Goal: Task Accomplishment & Management: Contribute content

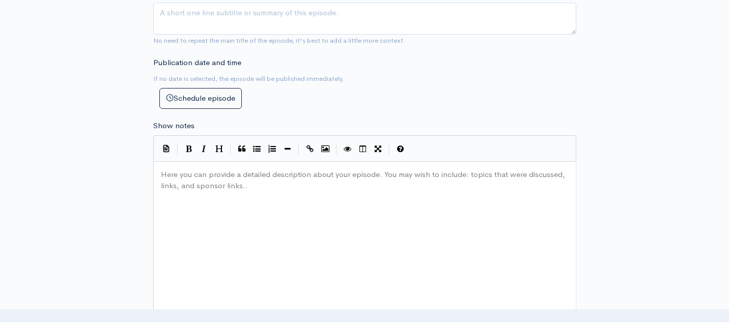
scroll to position [420, 0]
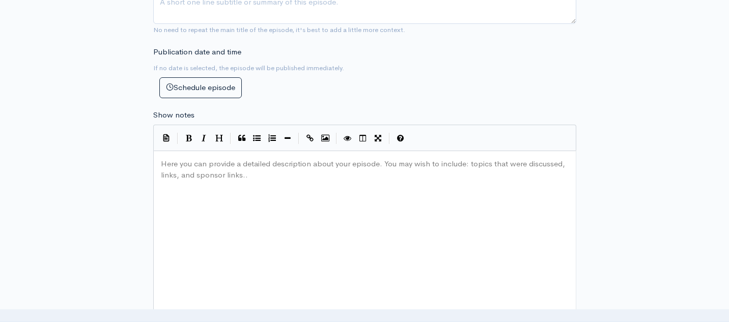
click at [223, 181] on div "Here you can provide a detailed description about your episode. You may wish to…" at bounding box center [377, 245] width 437 height 178
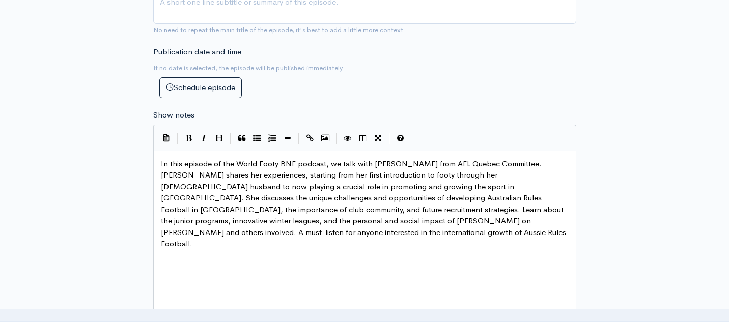
click at [288, 164] on span "In this episode of the World Footy BNF podcast, we talk with Melissa Marino Que…" at bounding box center [364, 204] width 407 height 90
type textarea "n"
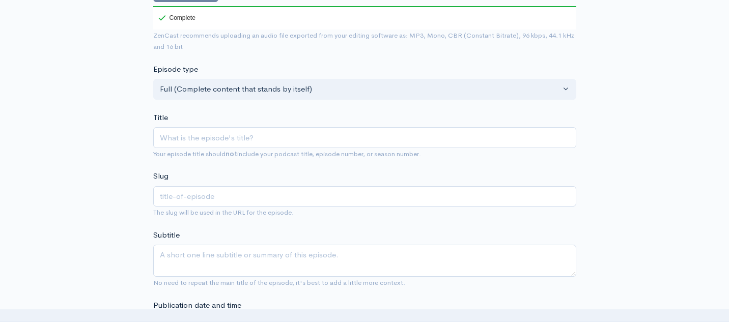
scroll to position [15, 0]
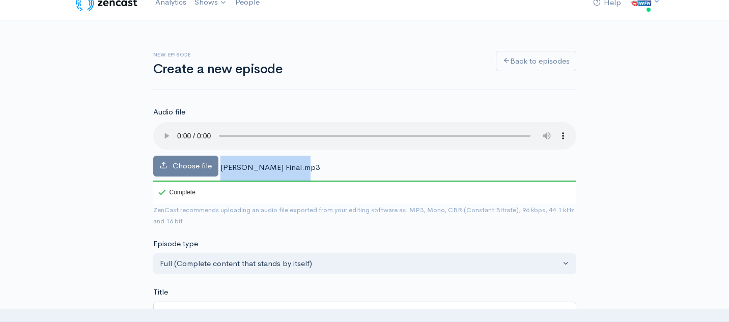
drag, startPoint x: 221, startPoint y: 166, endPoint x: 298, endPoint y: 167, distance: 77.4
click at [298, 167] on span "Melissa Marino-Piques Final.mp3" at bounding box center [269, 167] width 99 height 10
copy span "Melissa Marino-Piques"
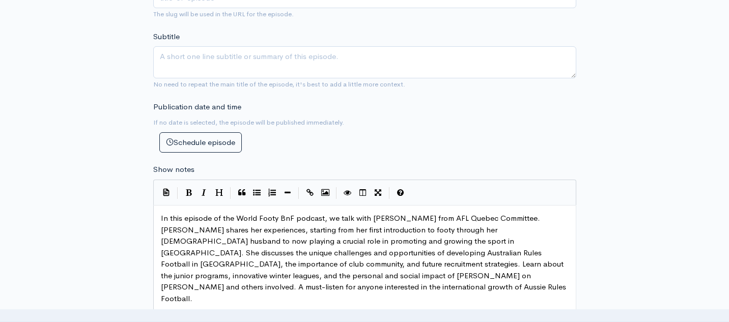
scroll to position [4, 0]
type textarea "Melissa Marino Quez"
drag, startPoint x: 440, startPoint y: 218, endPoint x: 371, endPoint y: 218, distance: 69.8
paste textarea
type textarea "Quebec"
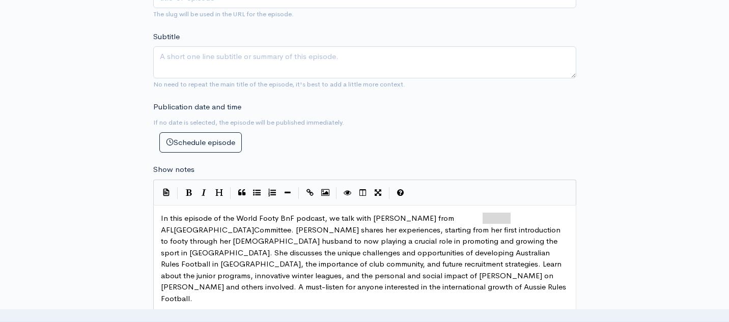
drag, startPoint x: 484, startPoint y: 218, endPoint x: 509, endPoint y: 217, distance: 25.0
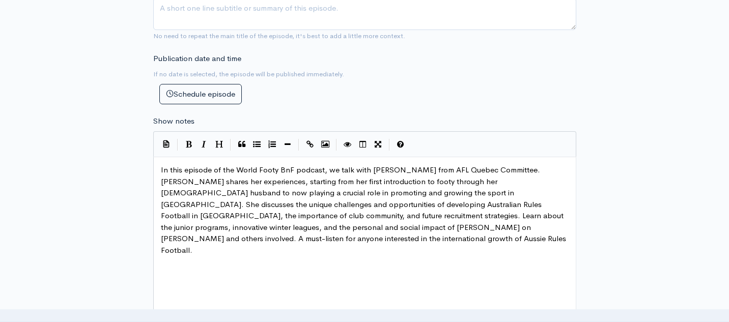
scroll to position [438, 0]
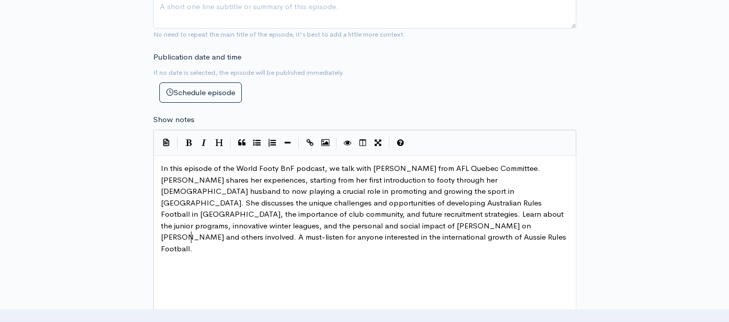
click at [253, 234] on pre "In this episode of the World Footy BnF podcast, we talk with Melissa Marino-Piq…" at bounding box center [365, 209] width 412 height 92
type textarea "Hosted By"
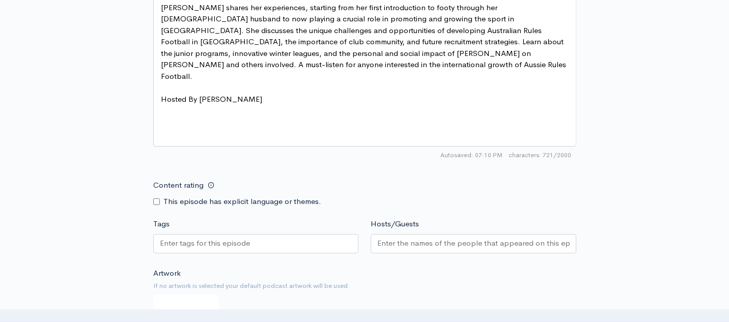
scroll to position [641, 0]
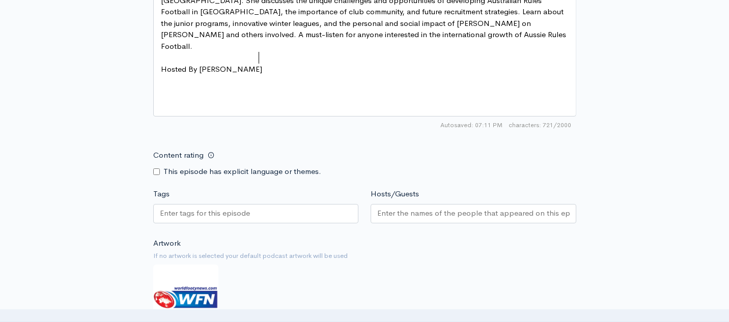
type textarea "Adam Gomolinski"
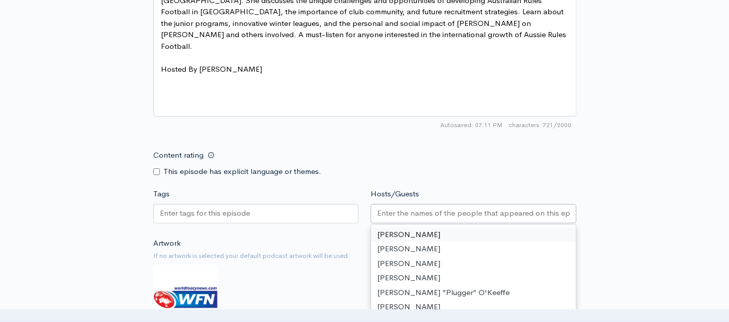
click at [393, 217] on input "Hosts/Guests" at bounding box center [473, 214] width 192 height 12
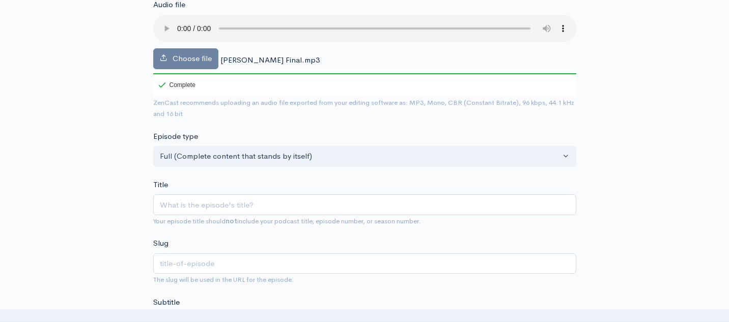
scroll to position [118, 0]
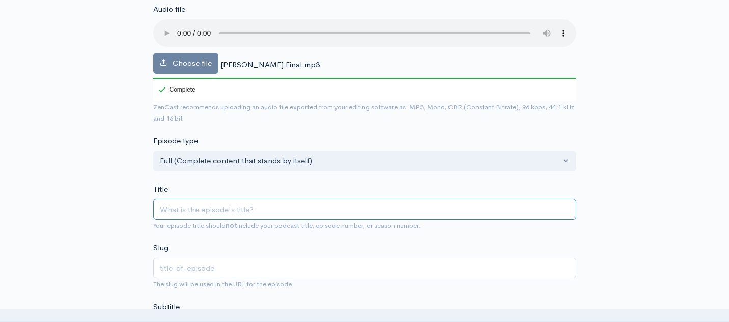
click at [231, 209] on input "Title" at bounding box center [364, 209] width 423 height 21
paste input "World Footy BnF - [PERSON_NAME] - AFL [GEOGRAPHIC_DATA]"
type input "World Footy BnF - [PERSON_NAME] - AFL [GEOGRAPHIC_DATA]"
type input "world-footy-bnf-nas-kirachin-afl-bulgaria"
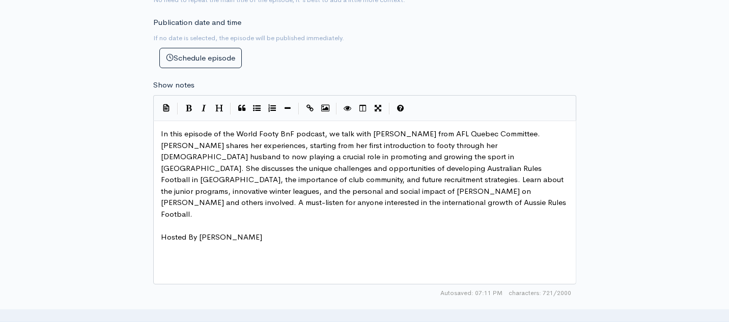
scroll to position [471, 0]
type input "World Footy BnF - [PERSON_NAME] - AFL [GEOGRAPHIC_DATA]"
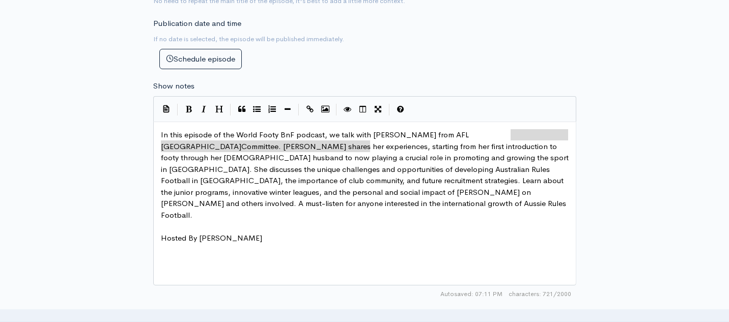
type textarea "Melissa Marino-Piques from AFL Quebec"
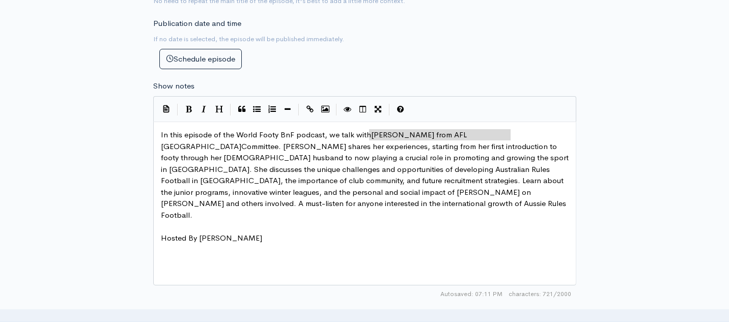
drag, startPoint x: 511, startPoint y: 134, endPoint x: 371, endPoint y: 136, distance: 139.5
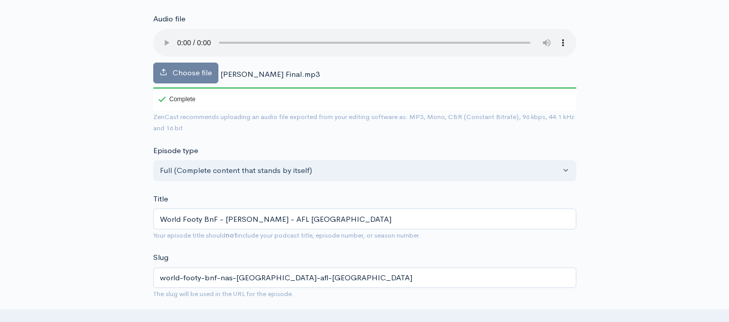
scroll to position [108, 0]
drag, startPoint x: 324, startPoint y: 219, endPoint x: 225, endPoint y: 220, distance: 99.3
click at [225, 220] on input "World Footy BnF - [PERSON_NAME] - AFL [GEOGRAPHIC_DATA]" at bounding box center [364, 218] width 423 height 21
paste input "Melissa Marino-Piques from AFL Quebec"
type input "World Footy BnF - [PERSON_NAME] from AFL [GEOGRAPHIC_DATA]"
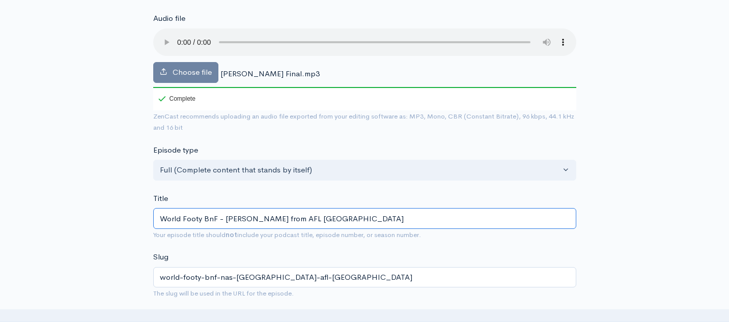
type input "world-footy-bnf-melissa-marino-piques-from-afl-quebec"
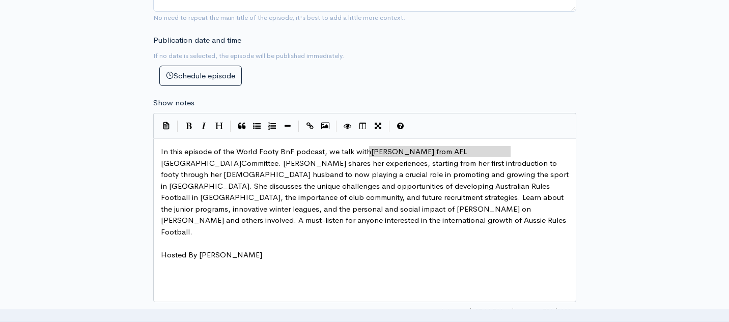
scroll to position [474, 0]
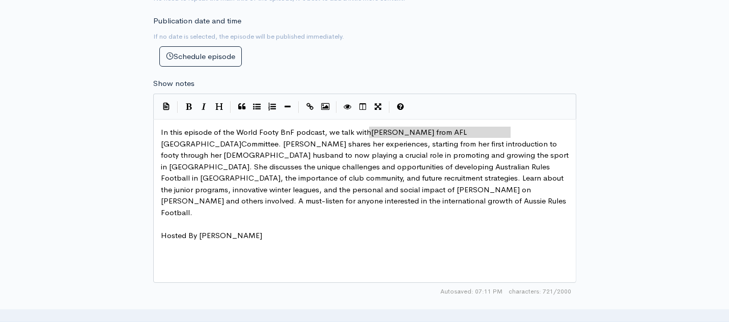
type input "World Footy BnF - [PERSON_NAME] from AFL [GEOGRAPHIC_DATA]"
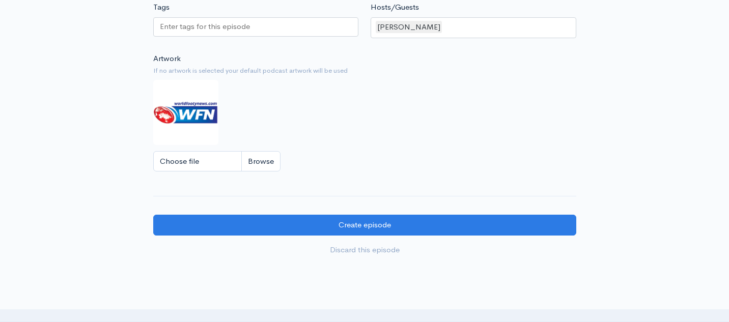
scroll to position [840, 0]
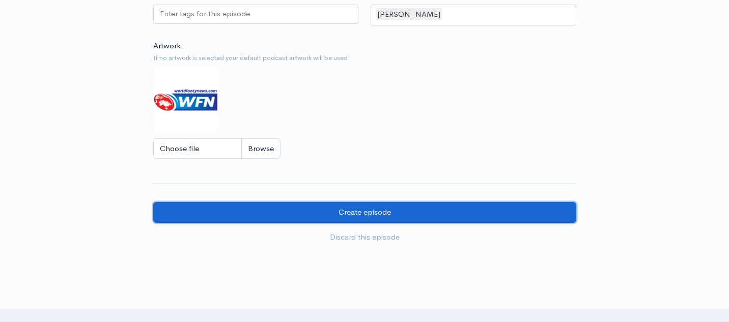
click at [368, 214] on input "Create episode" at bounding box center [364, 212] width 423 height 21
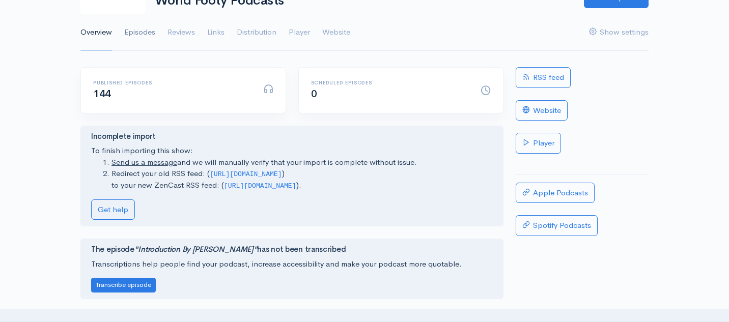
click at [143, 30] on link "Episodes" at bounding box center [139, 32] width 31 height 37
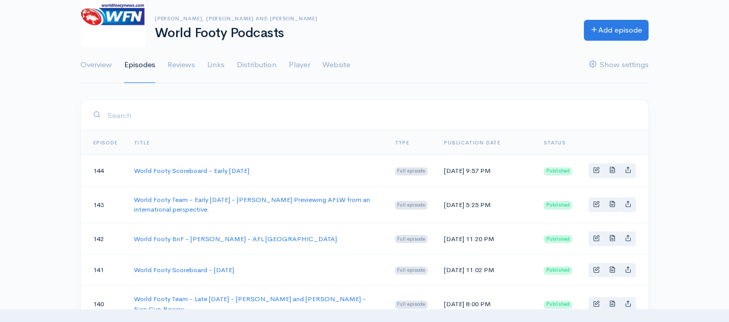
scroll to position [80, 0]
click at [186, 243] on link "World Footy BnF - [PERSON_NAME] - AFL [GEOGRAPHIC_DATA]" at bounding box center [235, 238] width 203 height 9
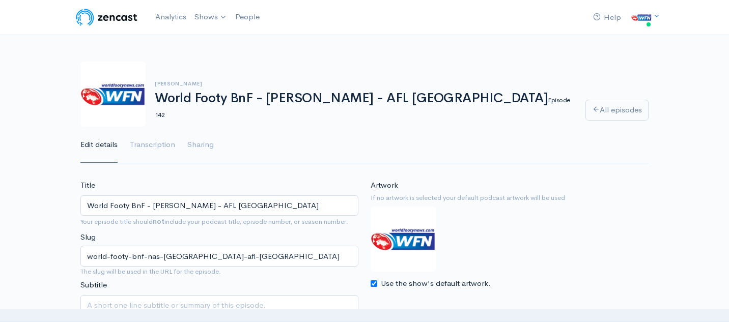
drag, startPoint x: 257, startPoint y: 207, endPoint x: 84, endPoint y: 204, distance: 172.6
click at [84, 204] on input "World Footy BnF - [PERSON_NAME] - AFL [GEOGRAPHIC_DATA]" at bounding box center [219, 206] width 278 height 21
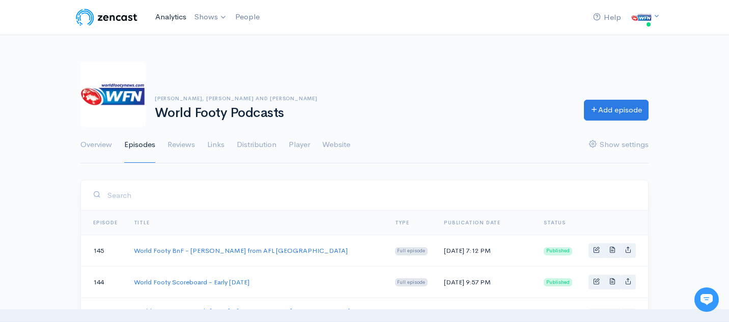
click at [166, 17] on link "Analytics" at bounding box center [170, 17] width 39 height 22
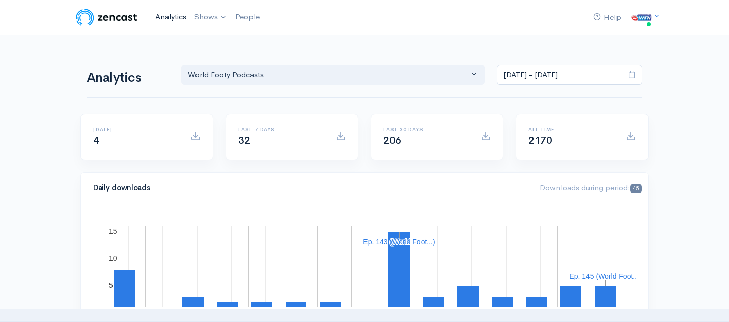
click at [171, 13] on link "Analytics" at bounding box center [170, 17] width 39 height 22
click at [108, 16] on img at bounding box center [106, 17] width 65 height 20
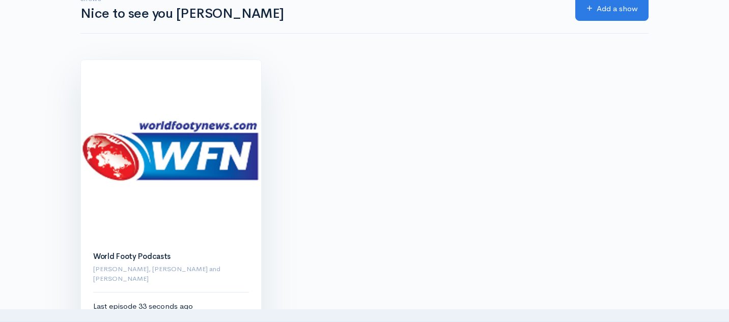
scroll to position [66, 0]
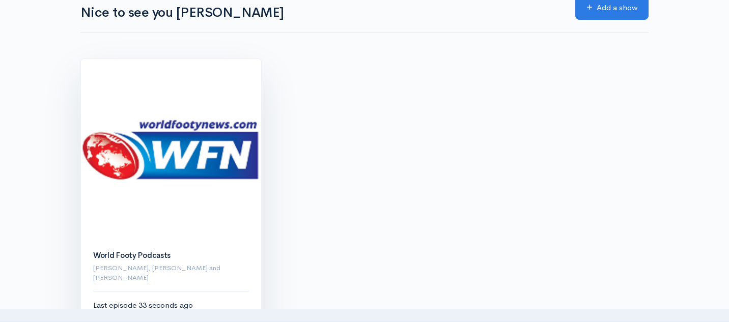
click at [193, 160] on img at bounding box center [171, 149] width 180 height 180
